Goal: Task Accomplishment & Management: Complete application form

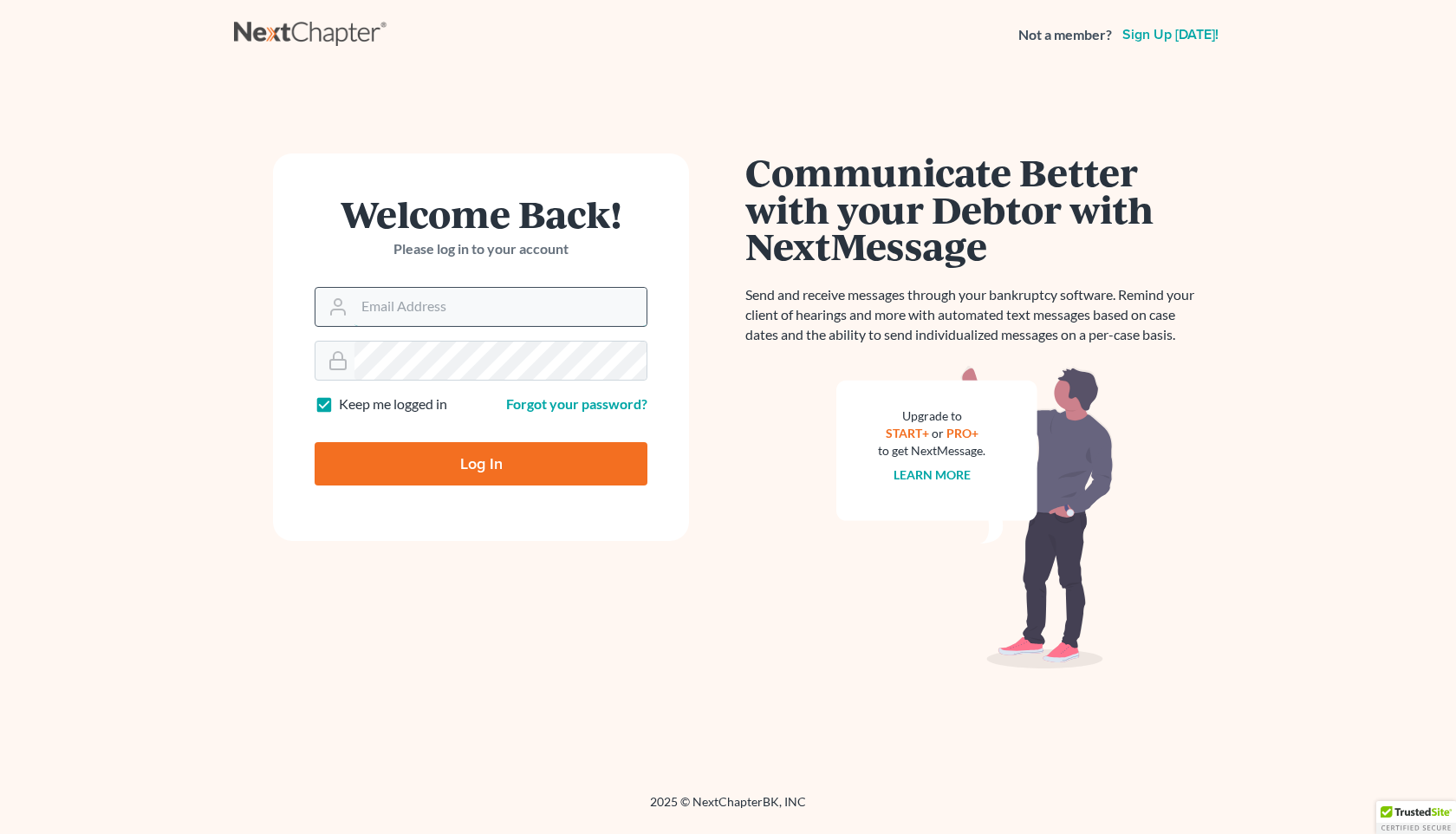
click at [371, 313] on input "Email Address" at bounding box center [500, 306] width 292 height 38
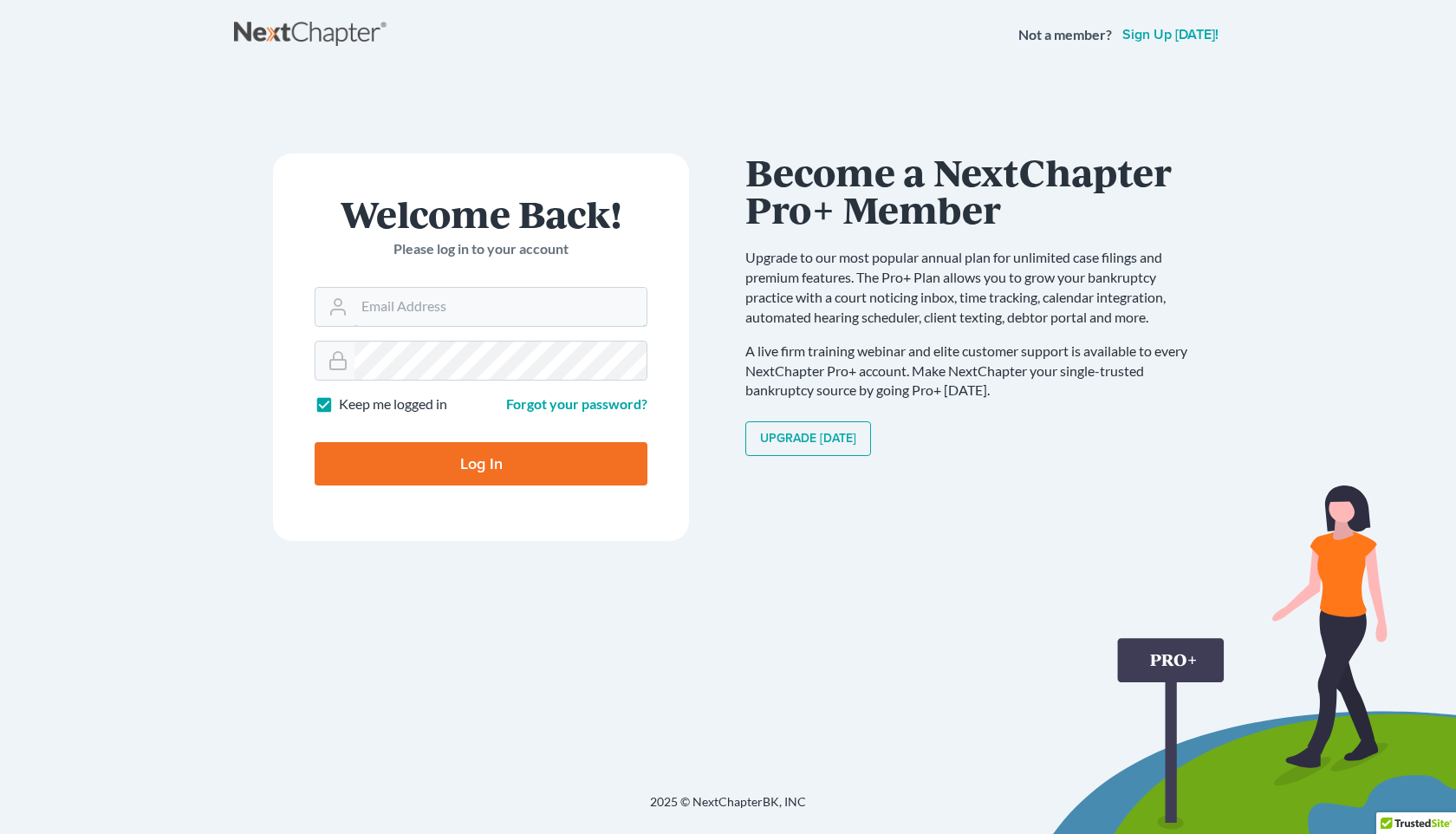
type input "tland@landwehrlaw.com"
click at [464, 464] on input "Log In" at bounding box center [480, 463] width 333 height 44
type input "Thinking..."
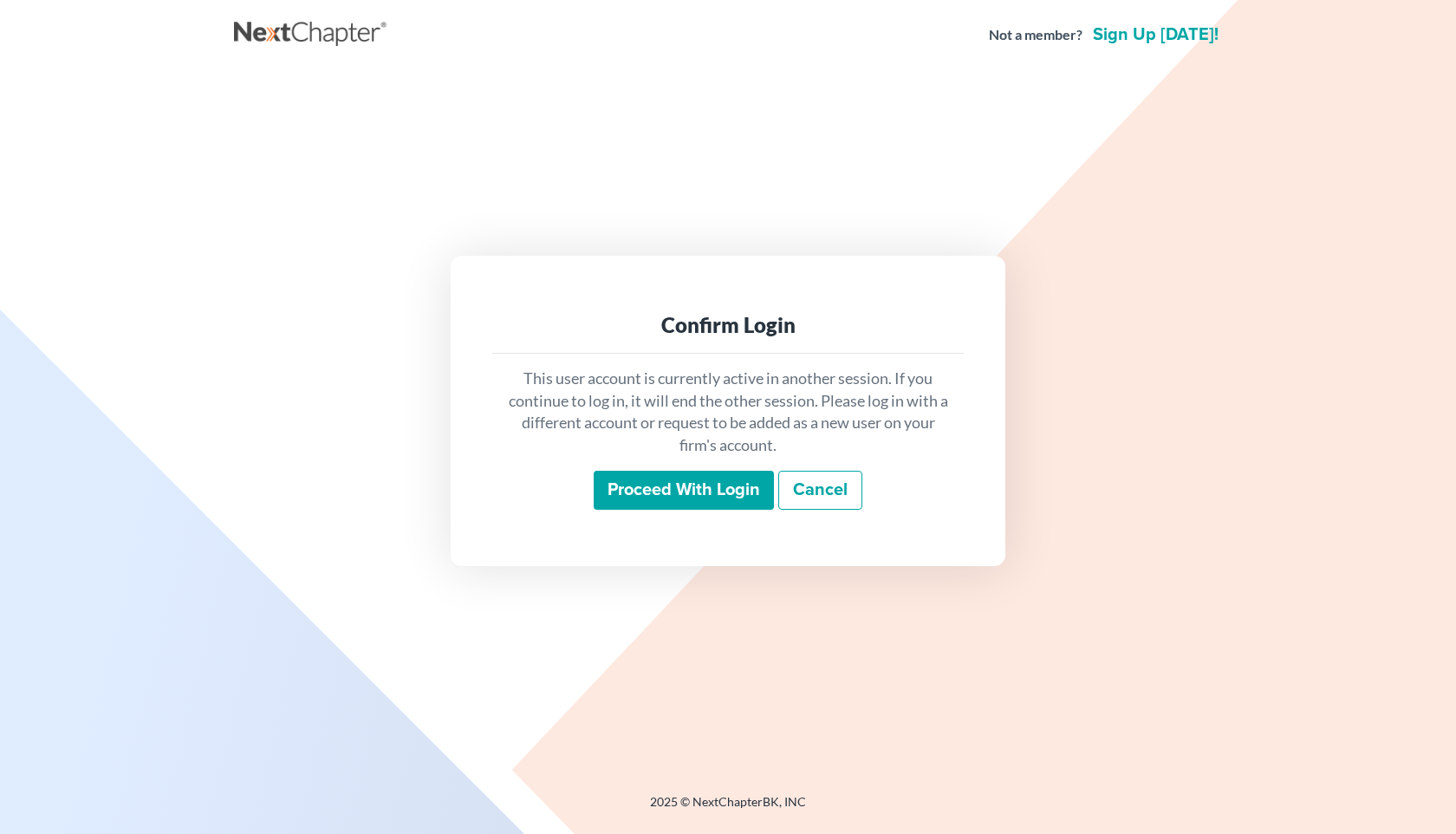
click at [661, 497] on input "Proceed with login" at bounding box center [684, 490] width 181 height 40
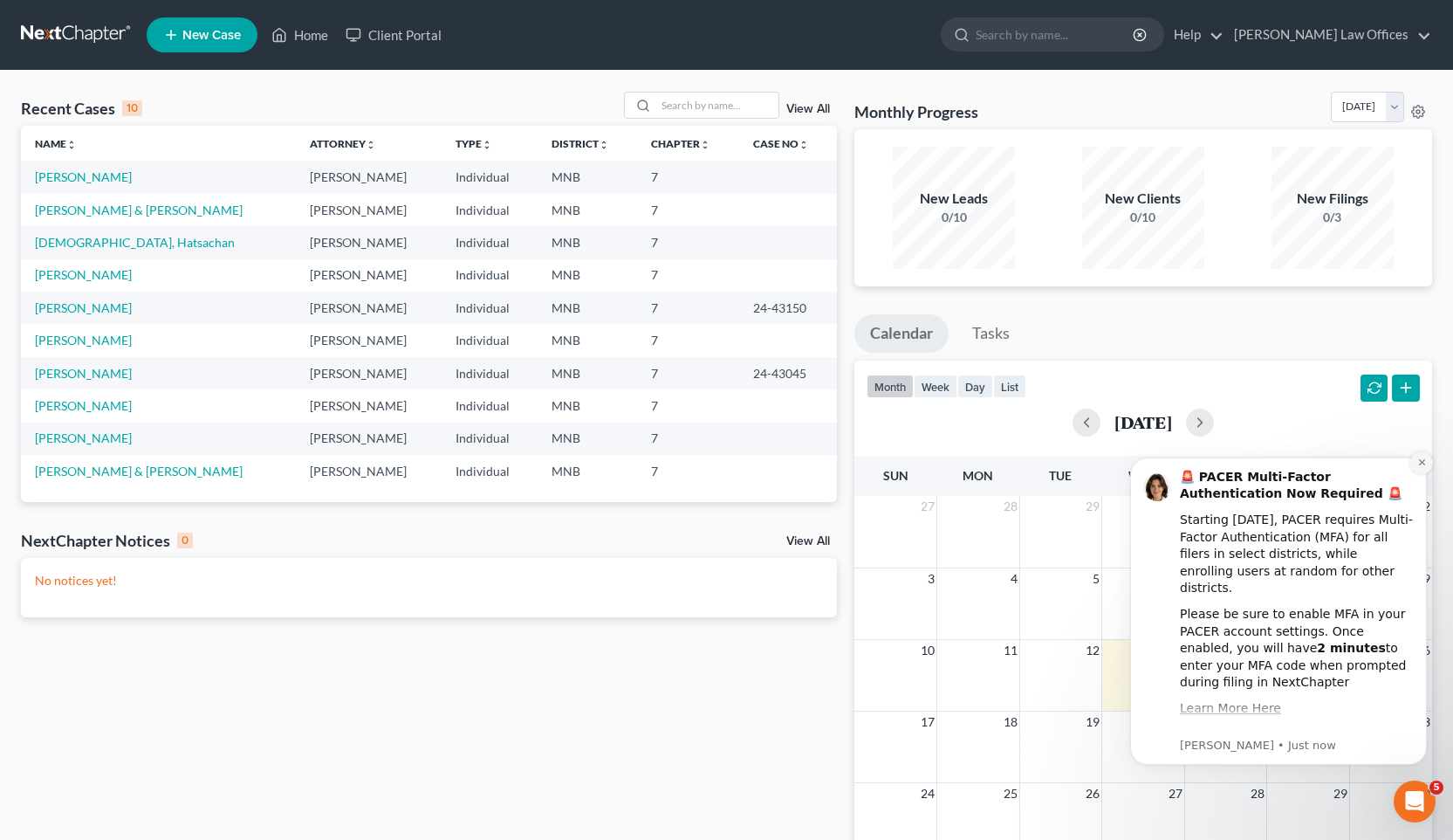
click at [1422, 461] on icon "Dismiss notification" at bounding box center [1423, 463] width 10 height 10
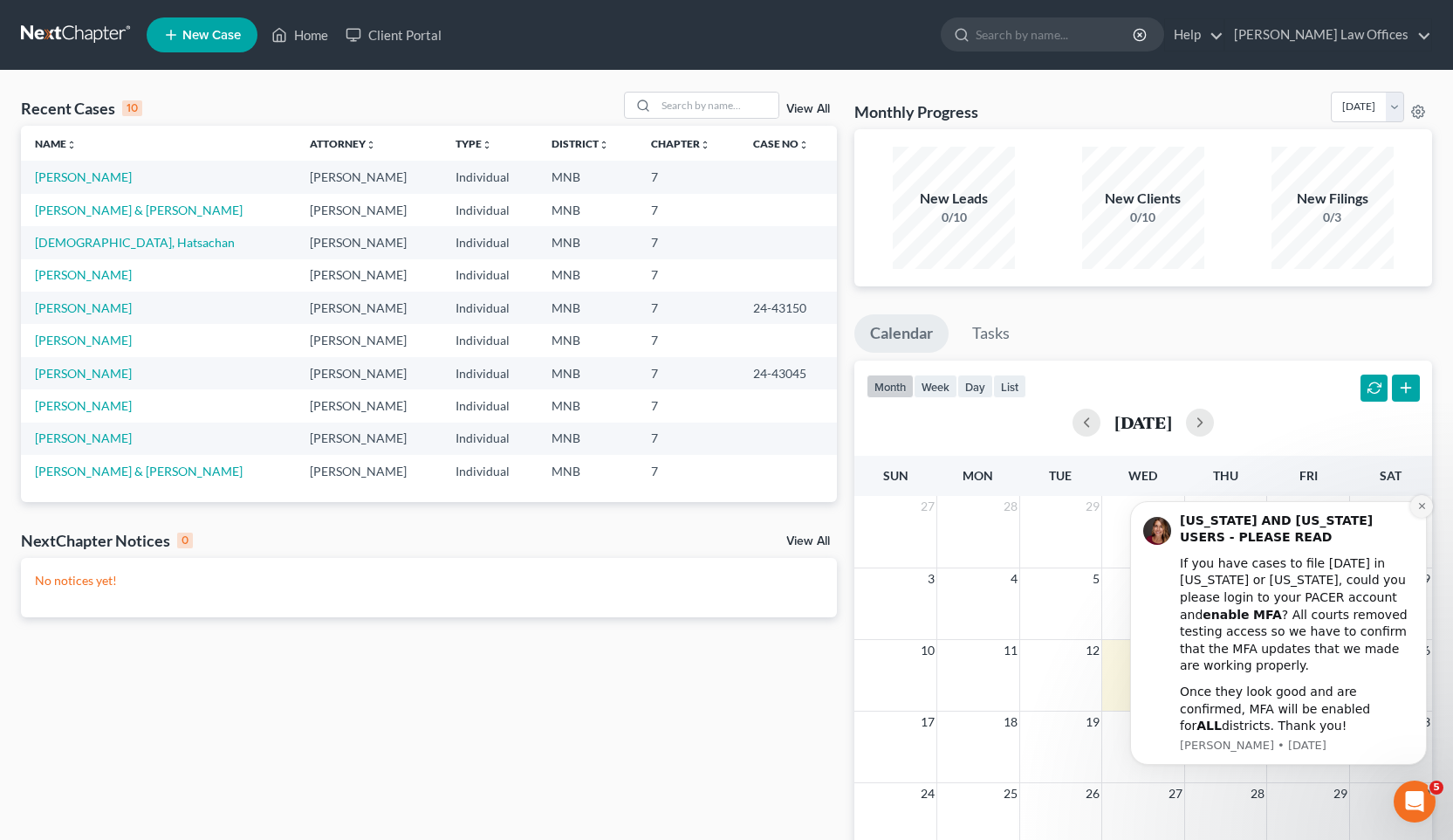
click at [1420, 510] on icon "Dismiss notification" at bounding box center [1423, 506] width 10 height 10
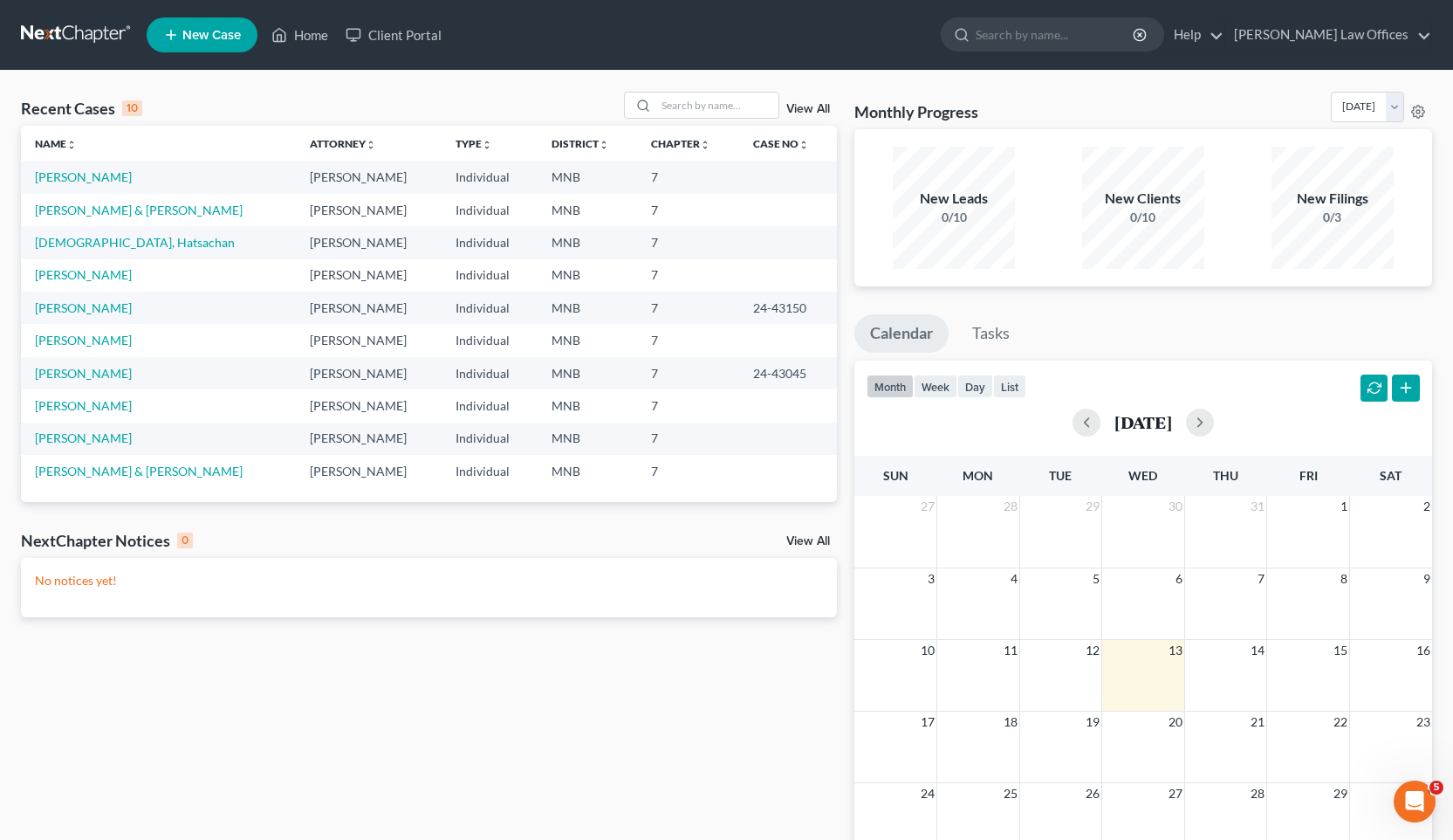
click at [196, 28] on span "New Case" at bounding box center [212, 34] width 59 height 13
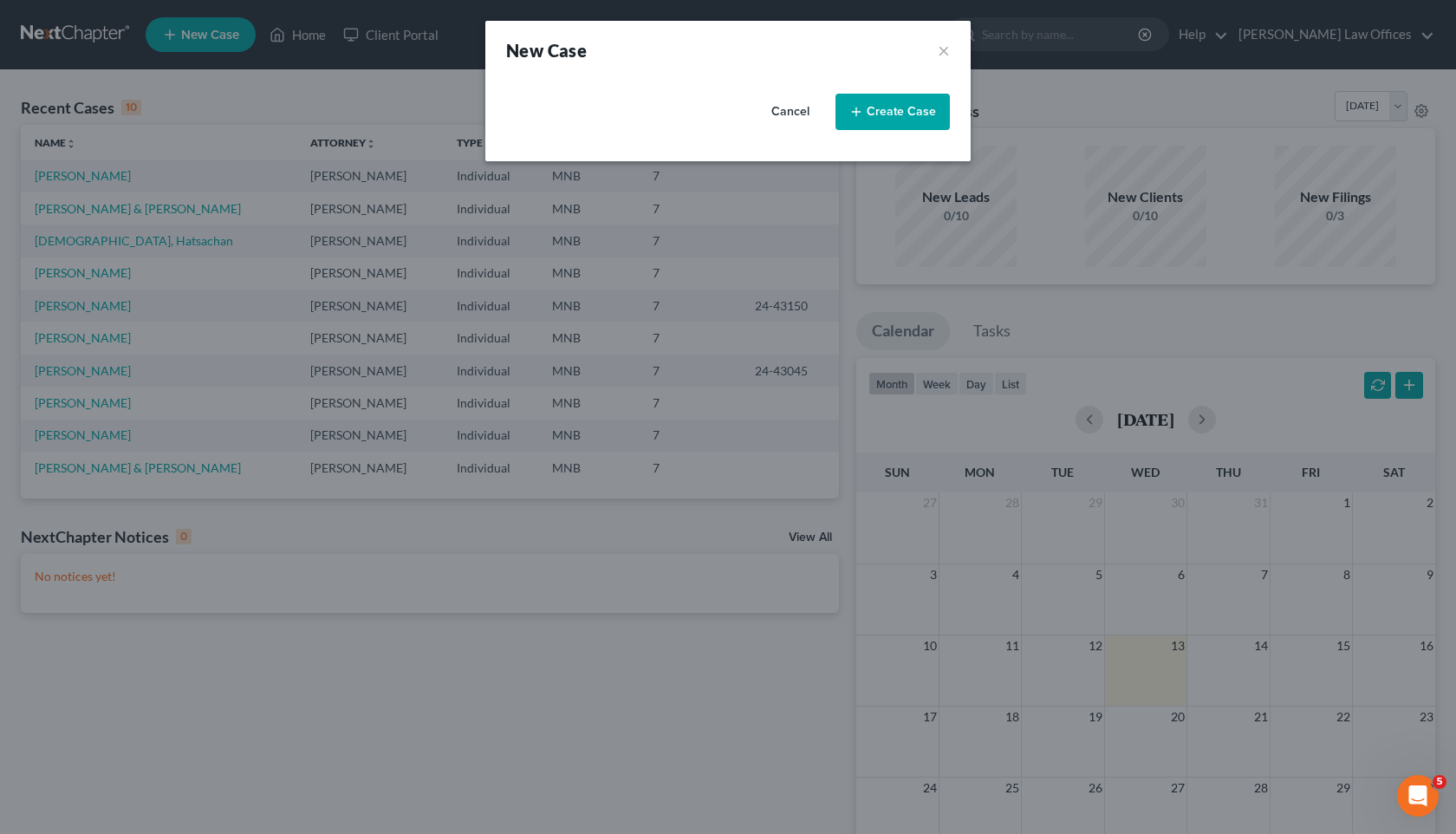
select select "42"
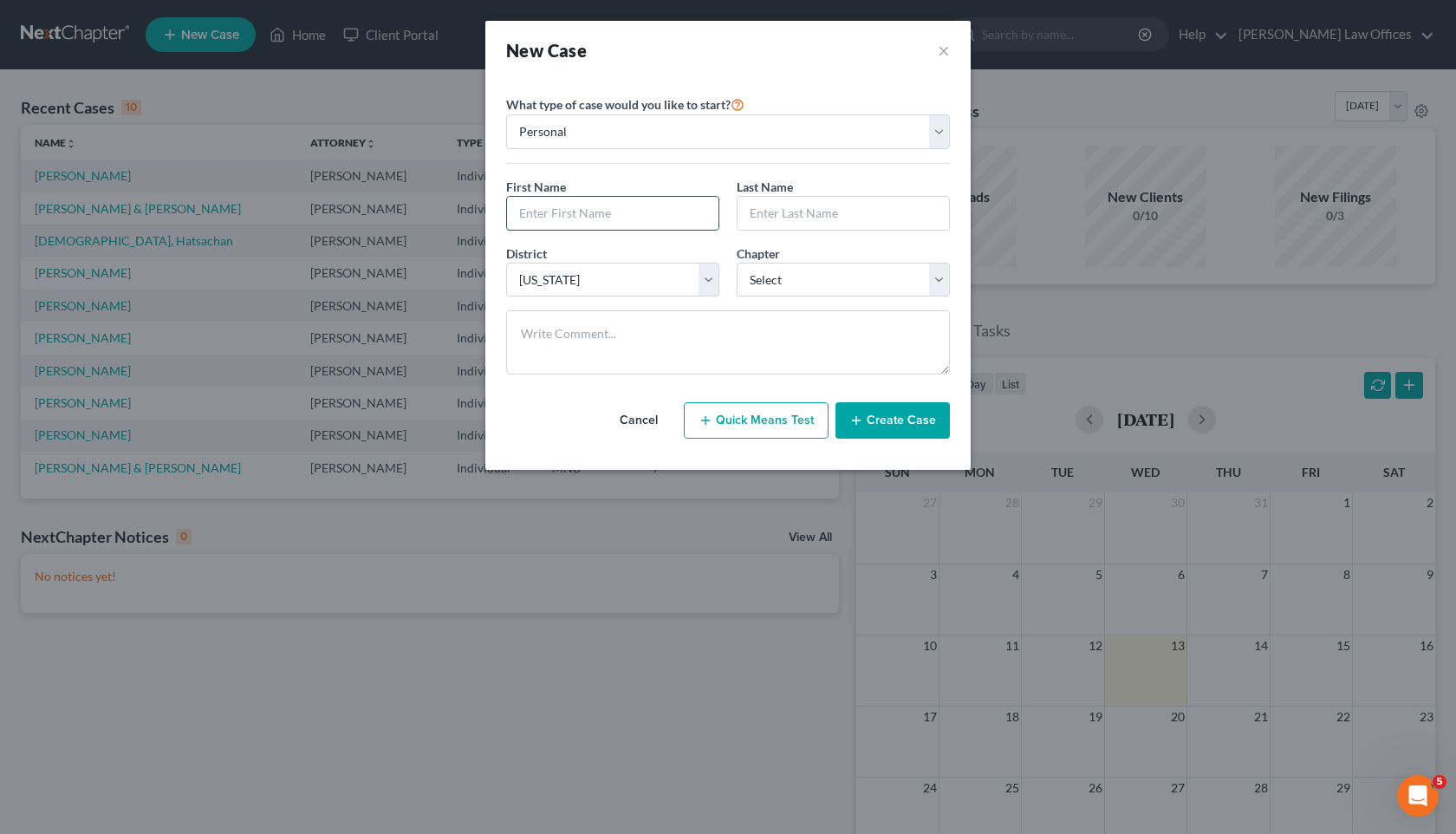
click at [531, 220] on input "text" at bounding box center [612, 214] width 212 height 33
click at [775, 212] on input "text" at bounding box center [844, 214] width 212 height 33
click at [544, 214] on input "Backan" at bounding box center [612, 214] width 212 height 33
type input "Bachan"
click at [796, 211] on input "text" at bounding box center [844, 214] width 212 height 33
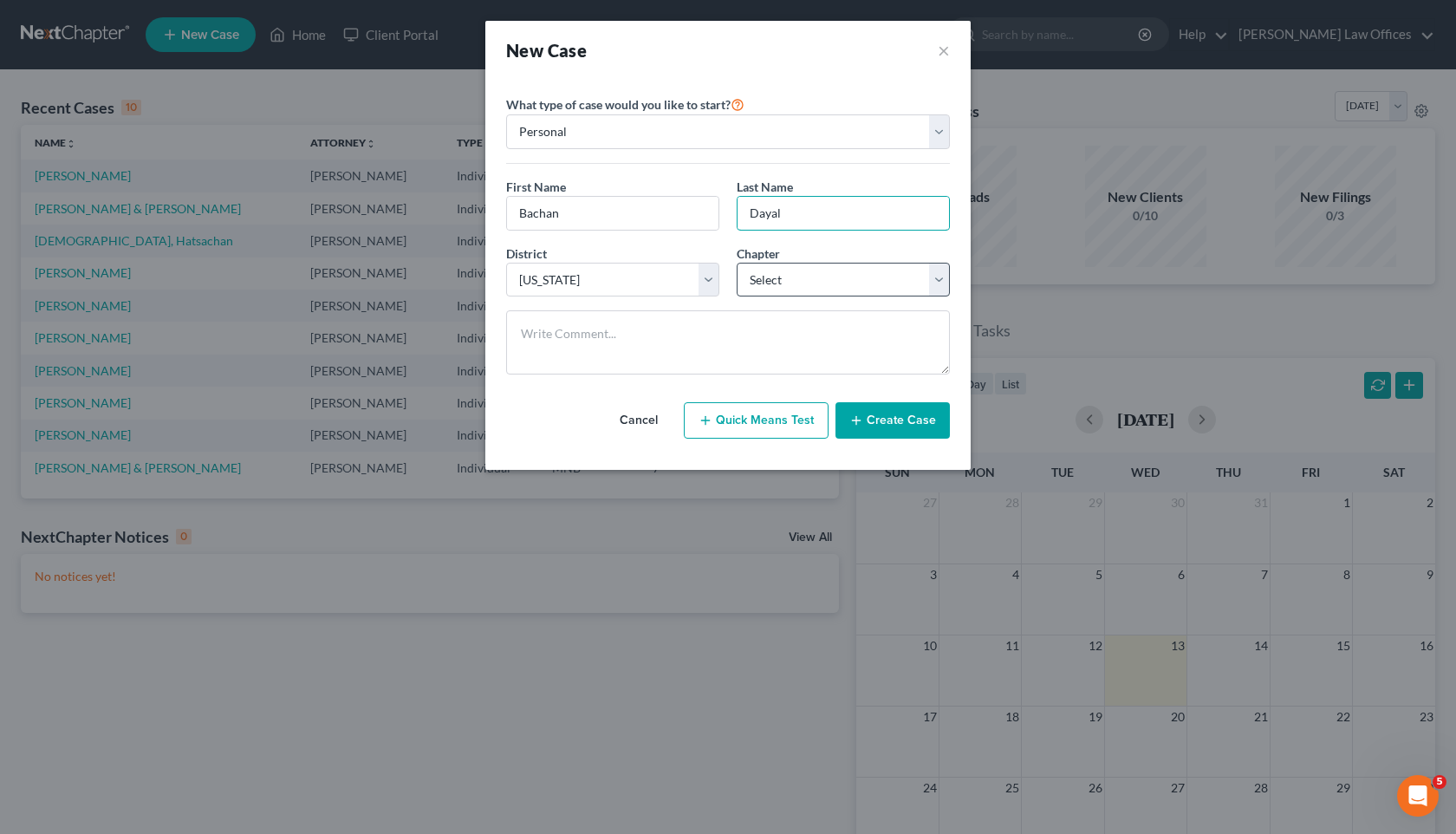
type input "Dayal"
click at [851, 292] on select "Select 7 11 12 13" at bounding box center [844, 280] width 214 height 35
select select "0"
click at [868, 427] on button "Create Case" at bounding box center [893, 419] width 115 height 36
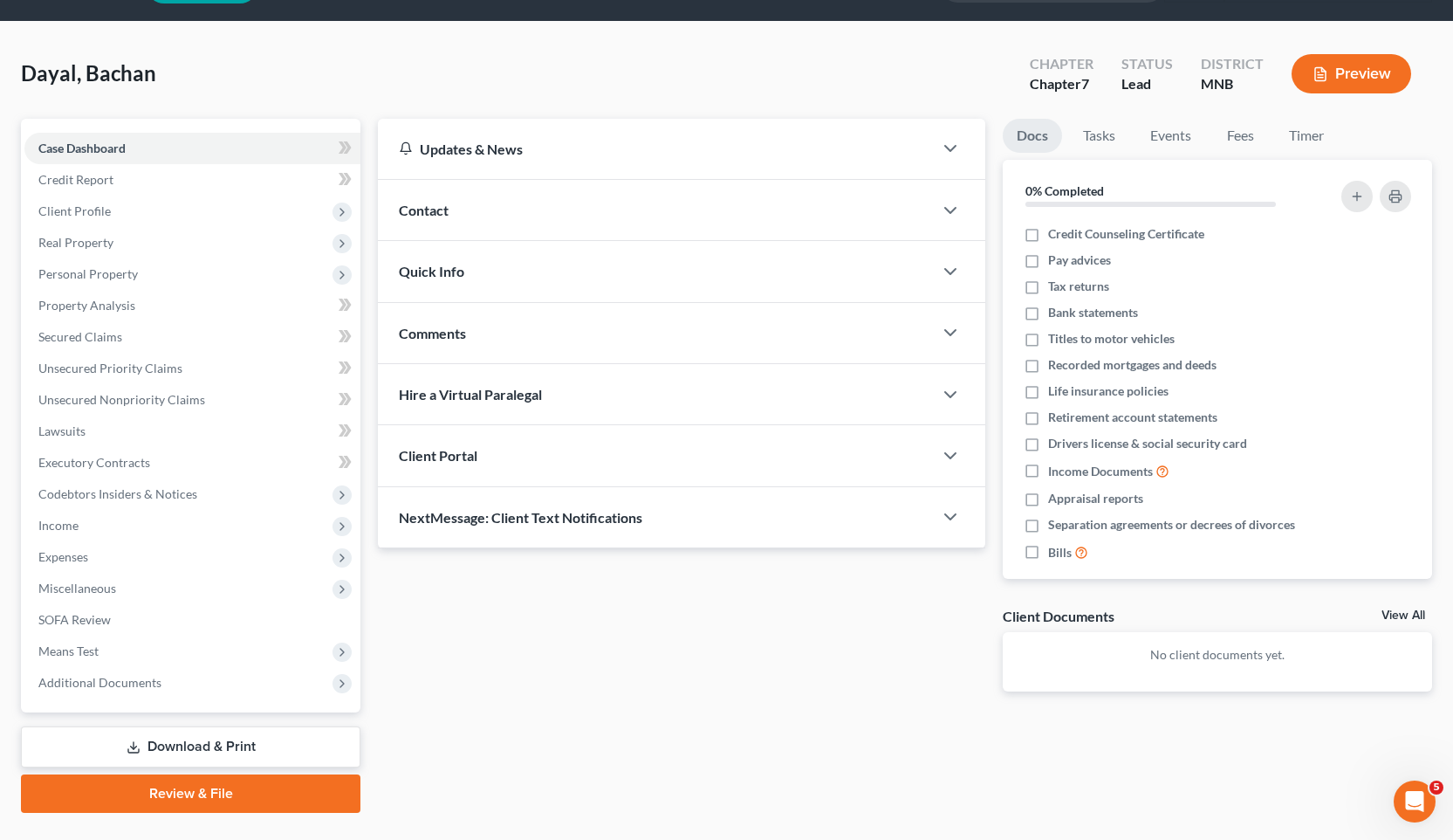
scroll to position [88, 0]
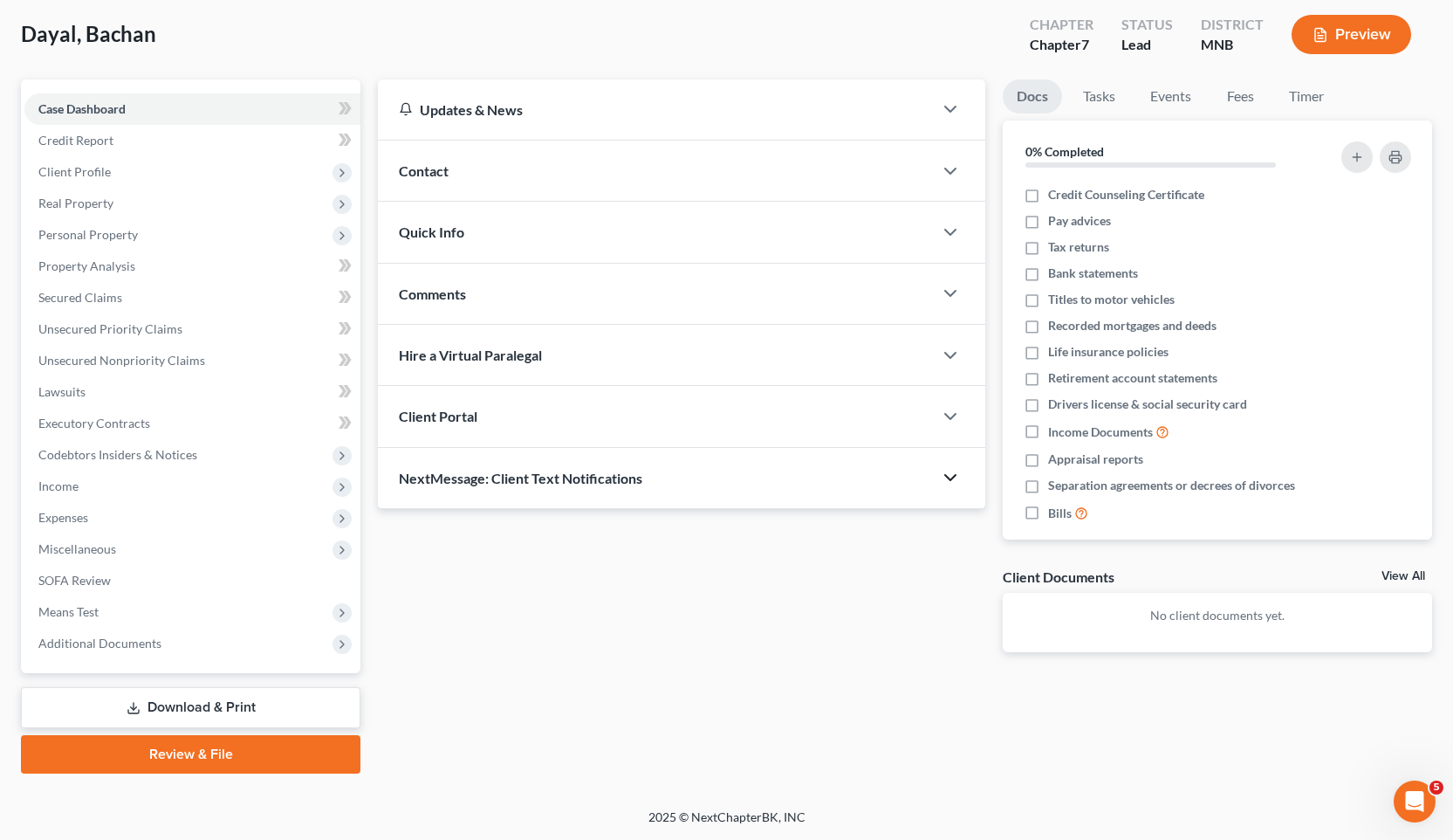
click at [947, 473] on icon "button" at bounding box center [949, 477] width 21 height 21
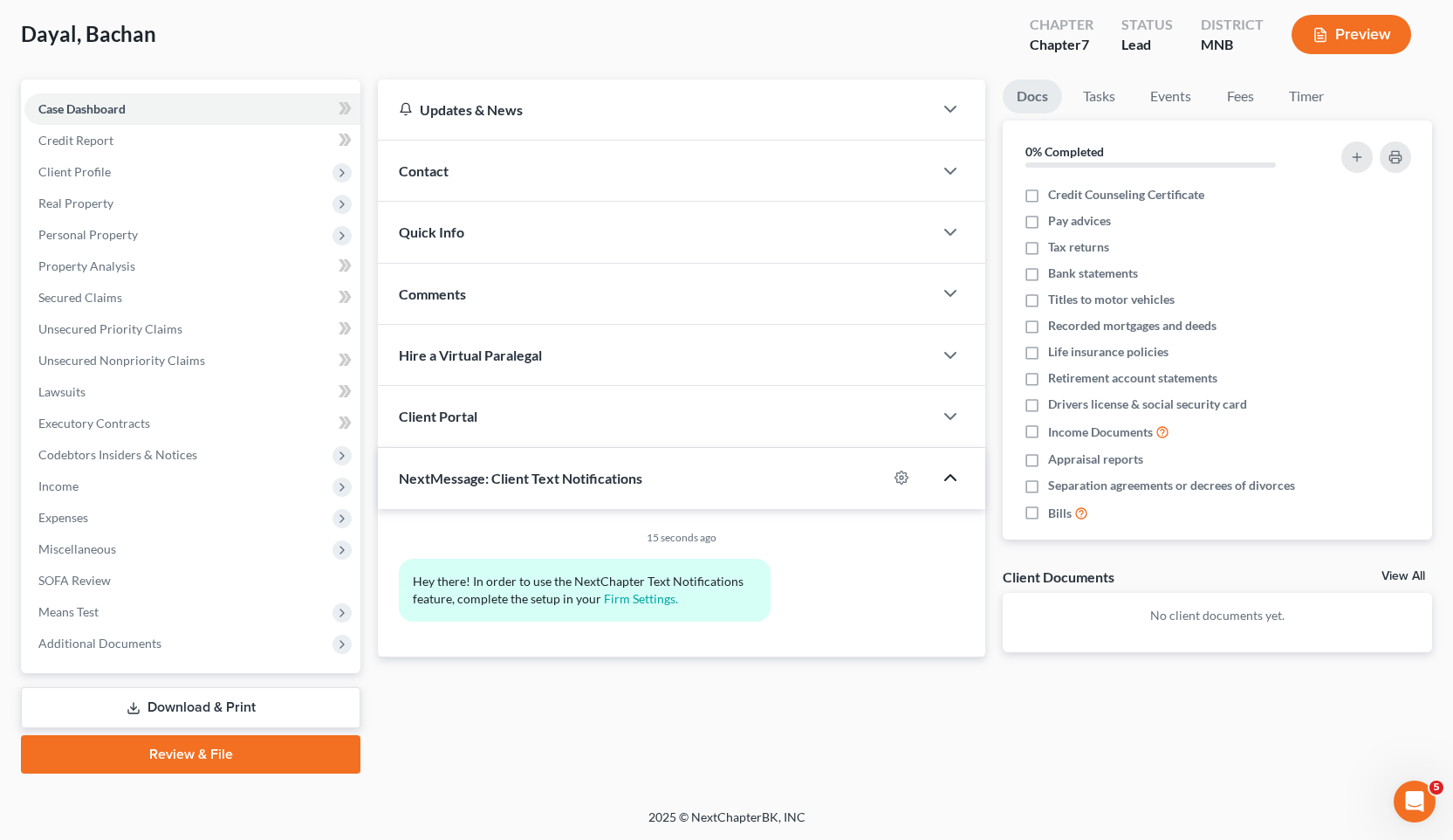
click at [947, 473] on icon "button" at bounding box center [949, 477] width 21 height 21
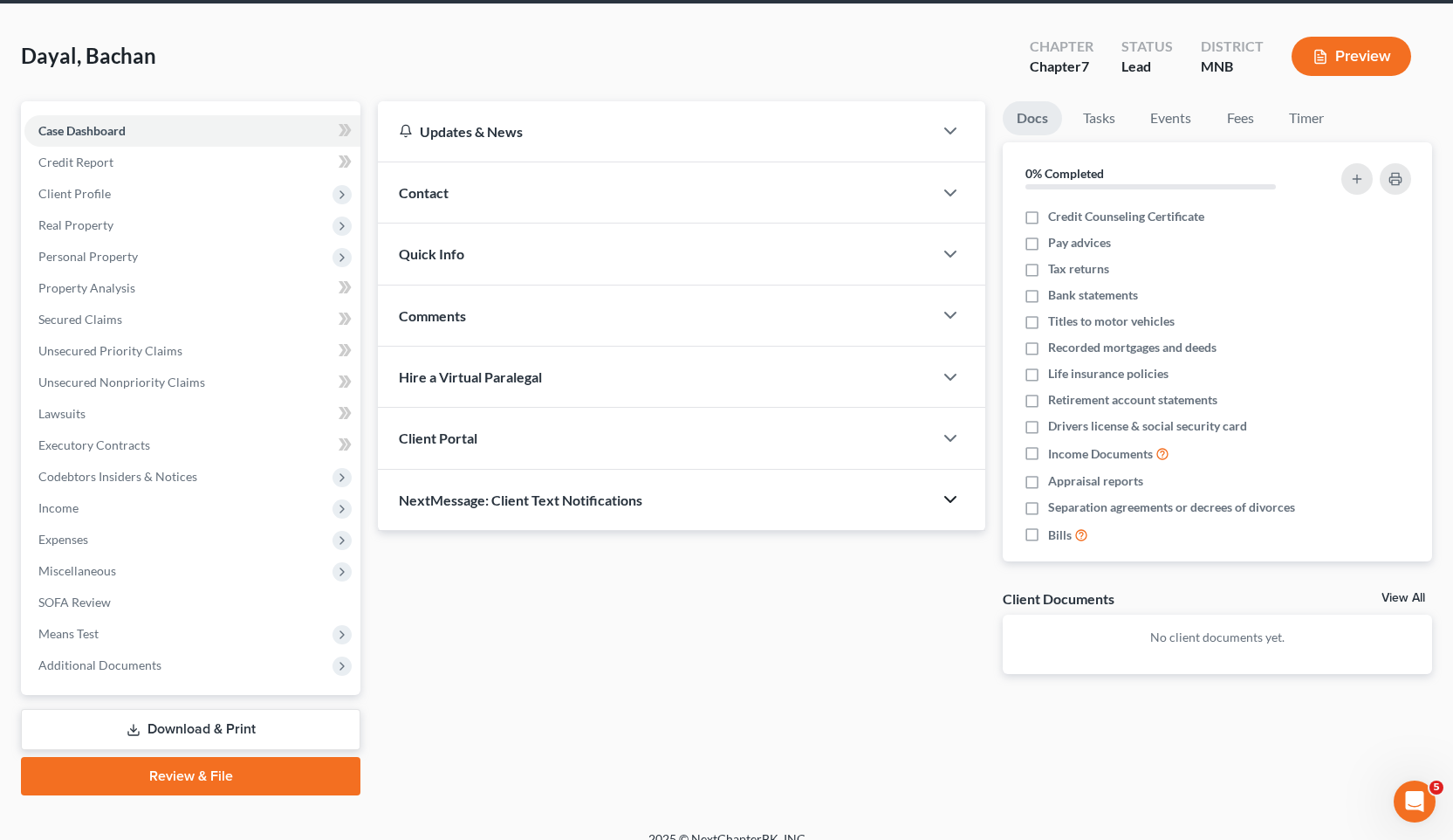
scroll to position [0, 0]
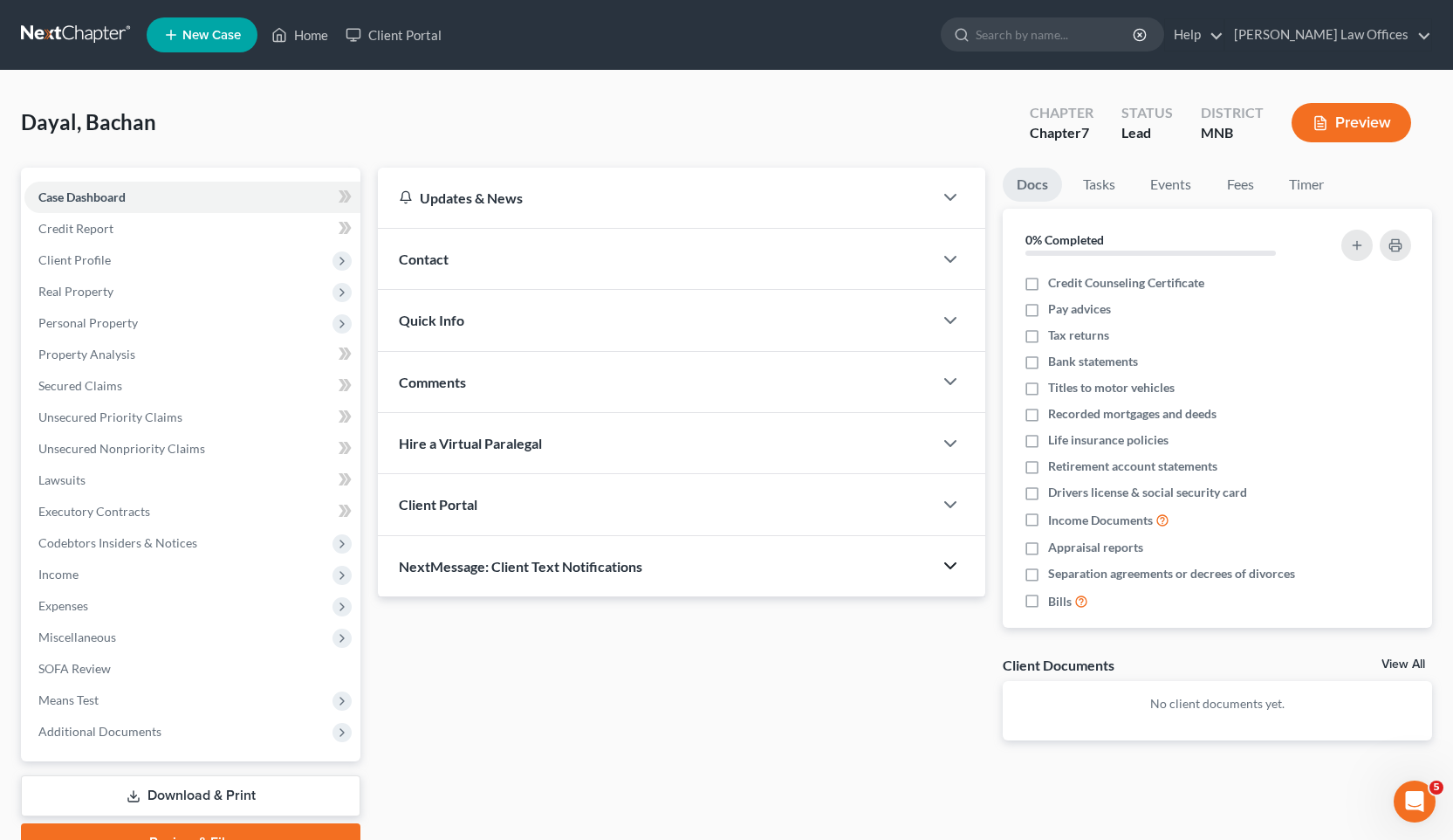
click at [932, 509] on div "Client Portal" at bounding box center [656, 505] width 555 height 61
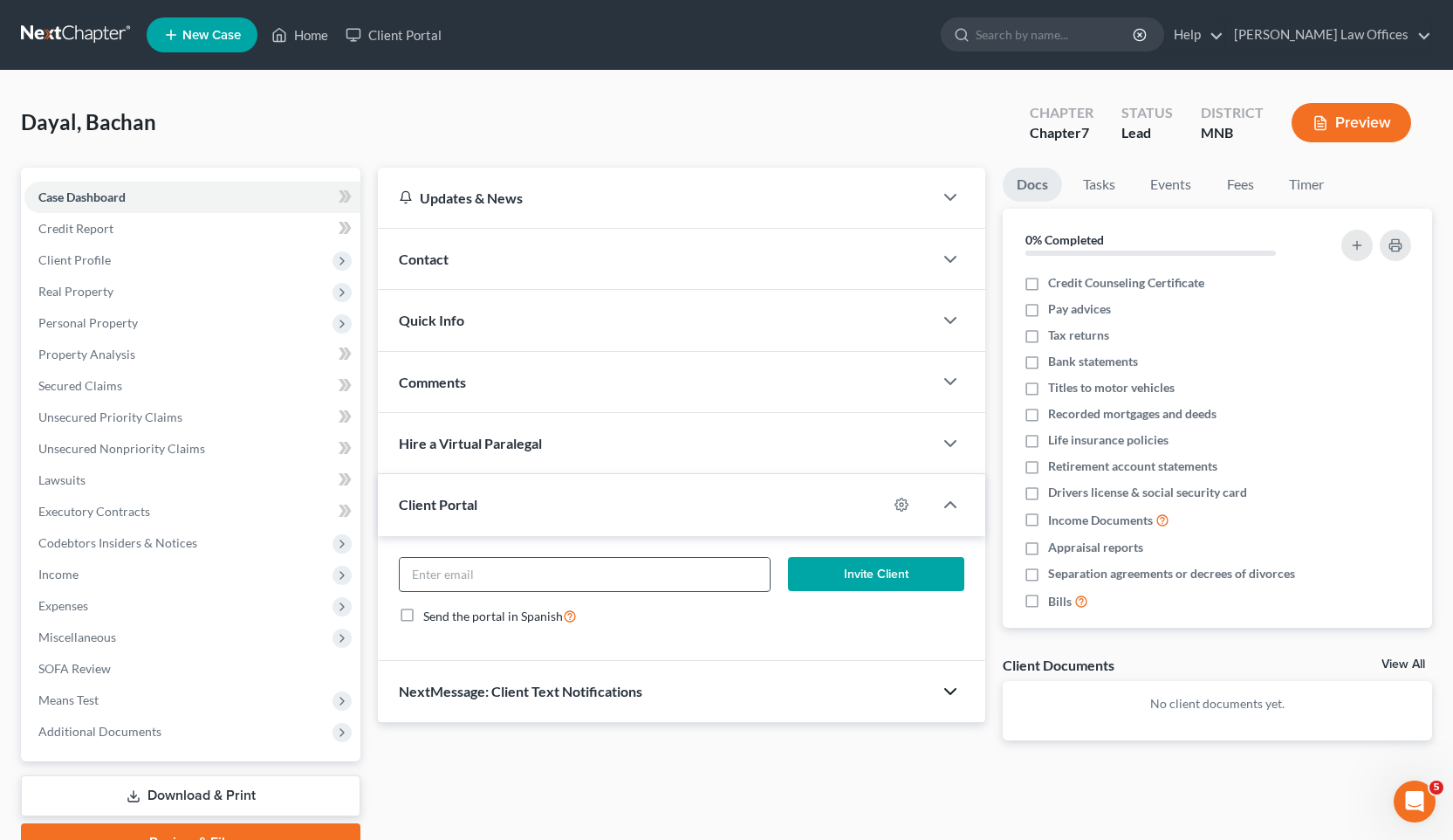
click at [491, 575] on input "email" at bounding box center [585, 574] width 370 height 33
type input "topnotch0307@aol.com"
click at [884, 578] on button "Invite Client" at bounding box center [876, 575] width 177 height 35
